Goal: Communication & Community: Share content

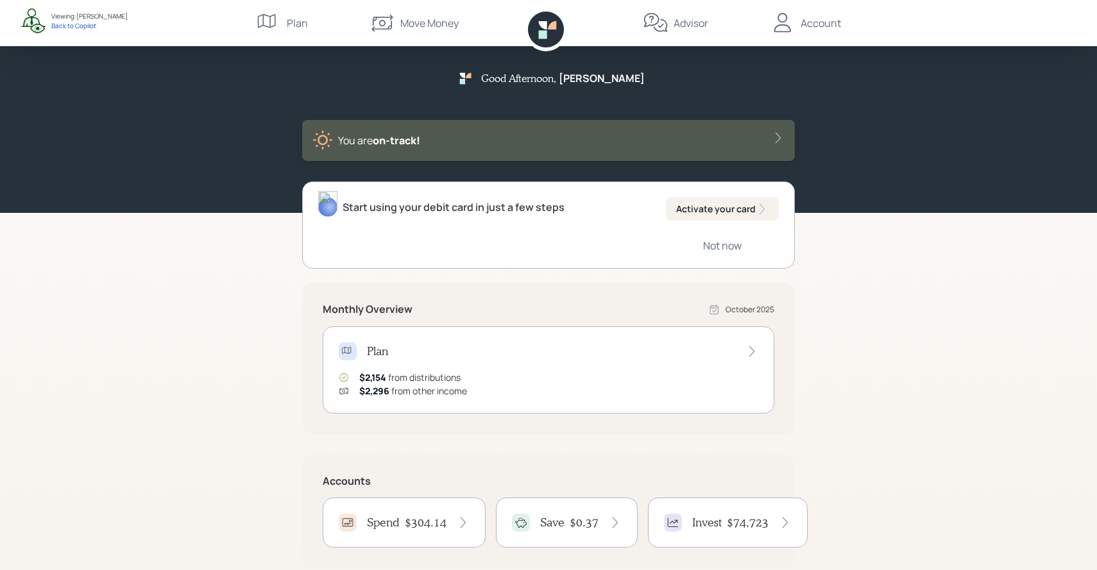
click at [794, 22] on icon at bounding box center [783, 23] width 26 height 26
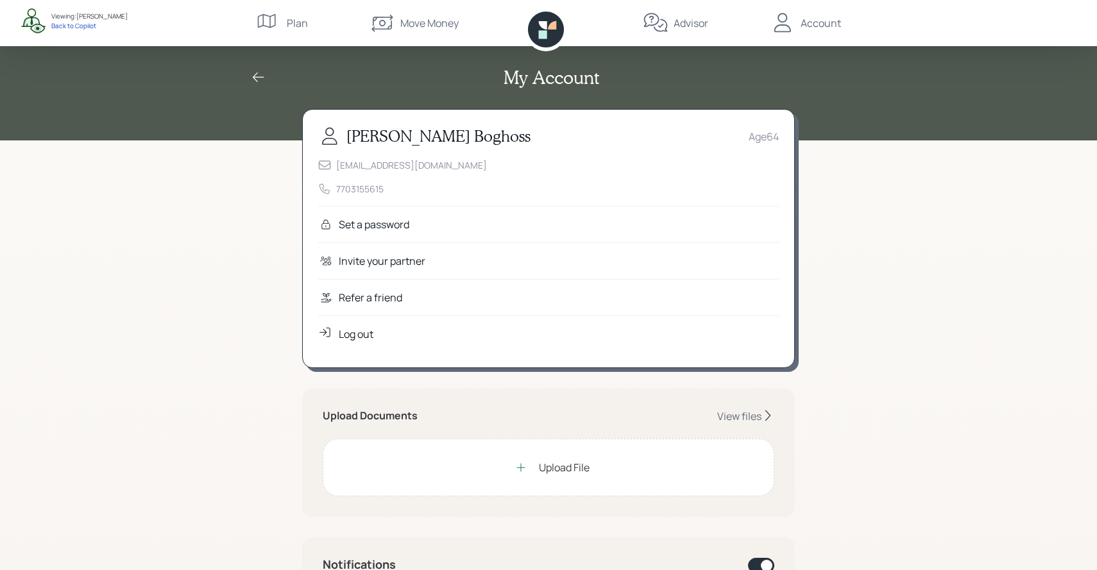
click at [400, 302] on div "Refer a friend" at bounding box center [371, 297] width 64 height 15
